Goal: Task Accomplishment & Management: Manage account settings

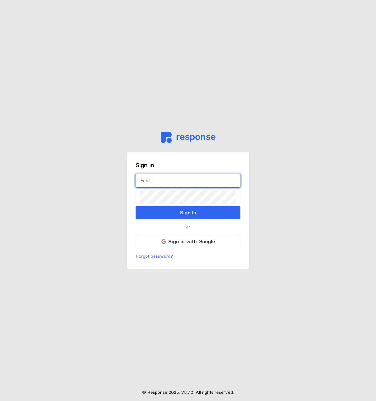
click at [156, 178] on input "text" at bounding box center [188, 181] width 96 height 14
click at [148, 182] on input "text" at bounding box center [188, 181] width 96 height 14
type input "[PERSON_NAME][EMAIL_ADDRESS][DOMAIN_NAME]"
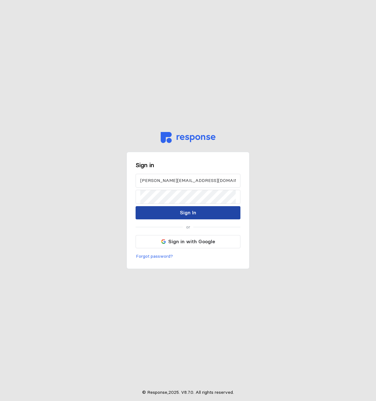
click at [181, 211] on p "Sign In" at bounding box center [188, 213] width 16 height 8
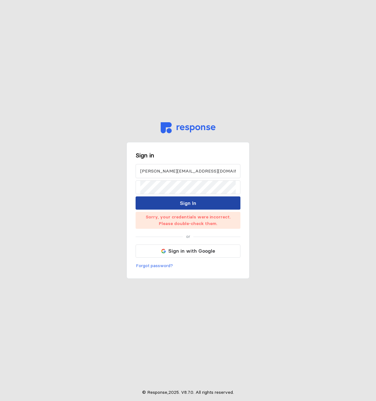
click at [189, 201] on p "Sign In" at bounding box center [188, 203] width 16 height 8
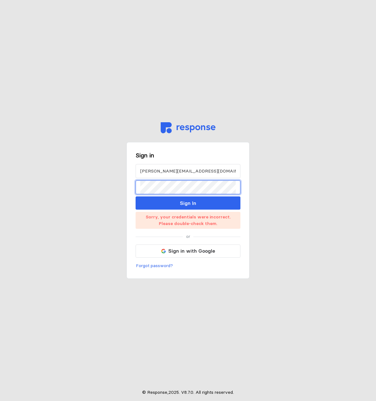
click at [40, 183] on main "Sign in [PERSON_NAME][EMAIL_ADDRESS][DOMAIN_NAME] Sign In Sorry, your credentia…" at bounding box center [188, 200] width 376 height 401
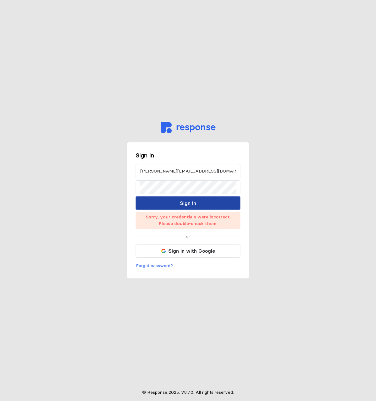
click at [190, 202] on p "Sign In" at bounding box center [188, 203] width 16 height 8
